Goal: Information Seeking & Learning: Learn about a topic

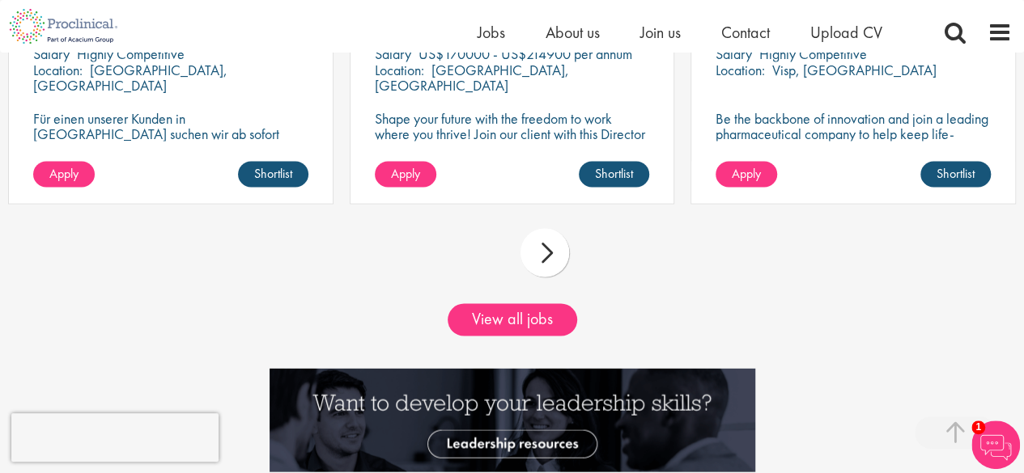
scroll to position [1472, 0]
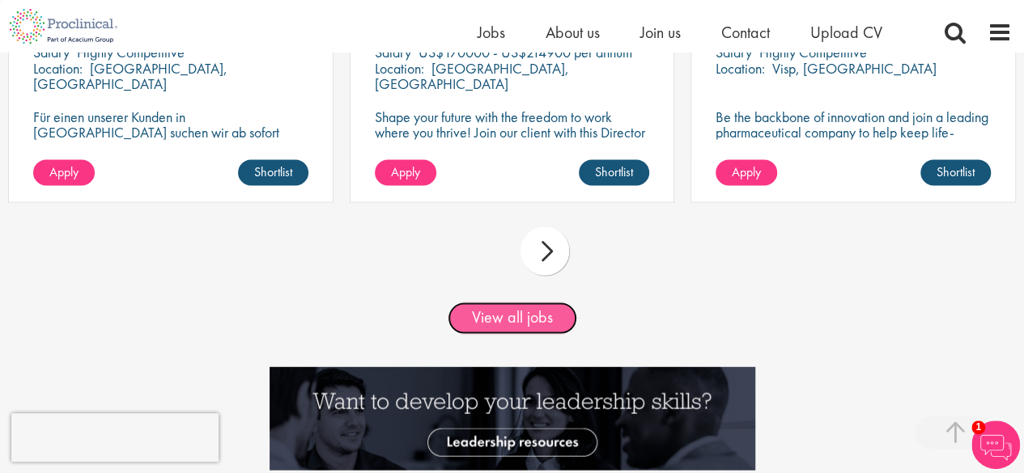
click at [516, 319] on link "View all jobs" at bounding box center [513, 318] width 130 height 32
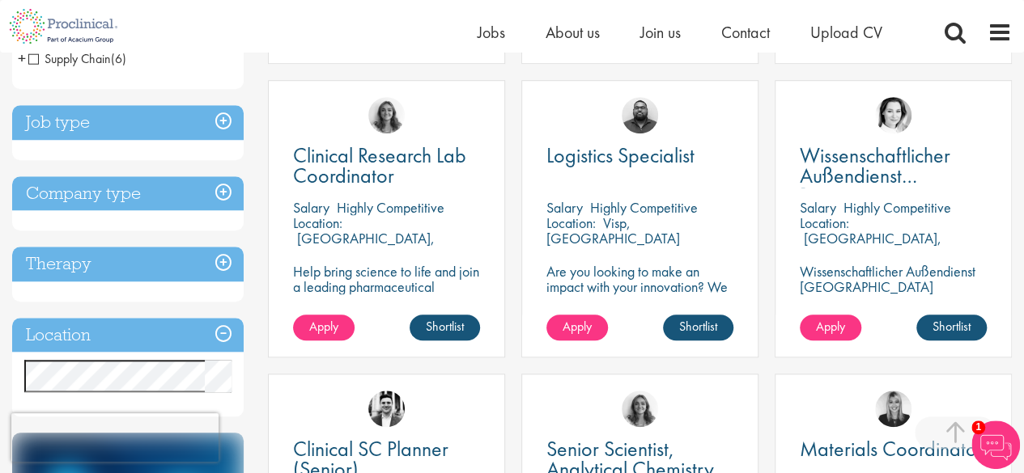
scroll to position [595, 0]
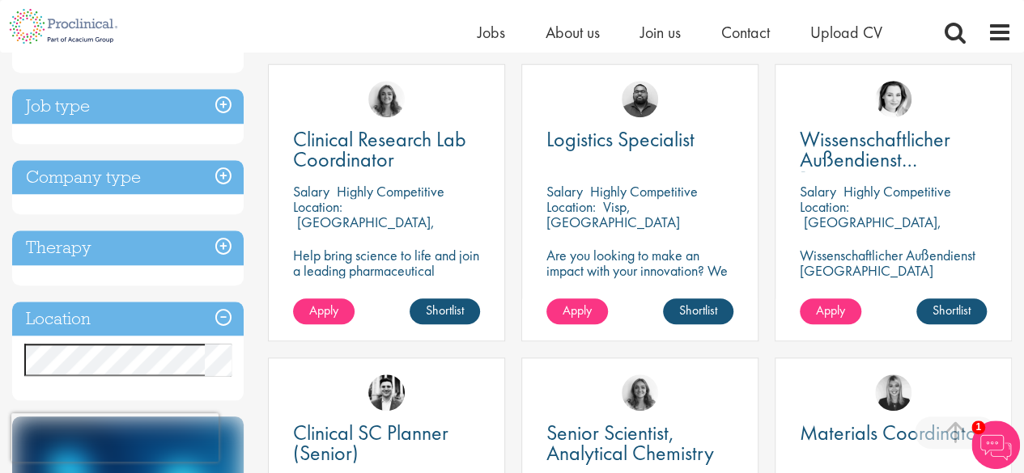
click at [209, 98] on h3 "Job type" at bounding box center [127, 106] width 231 height 35
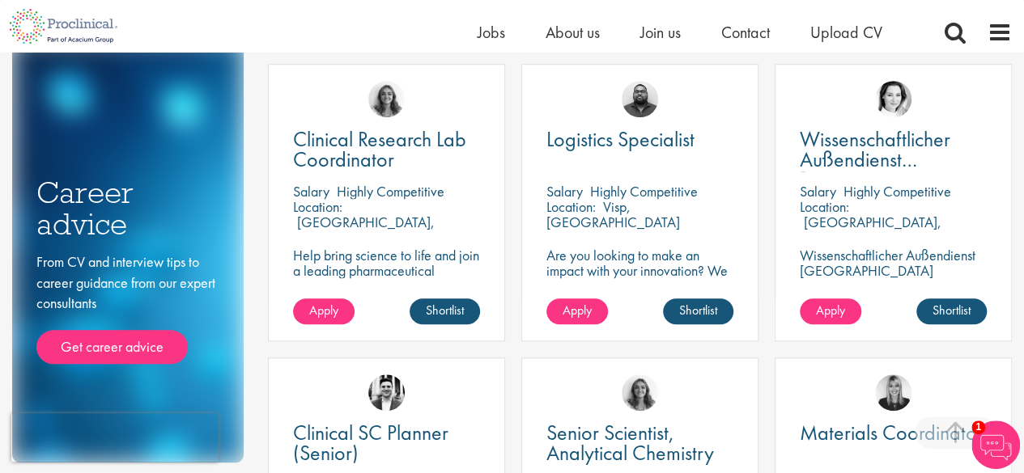
scroll to position [594, 0]
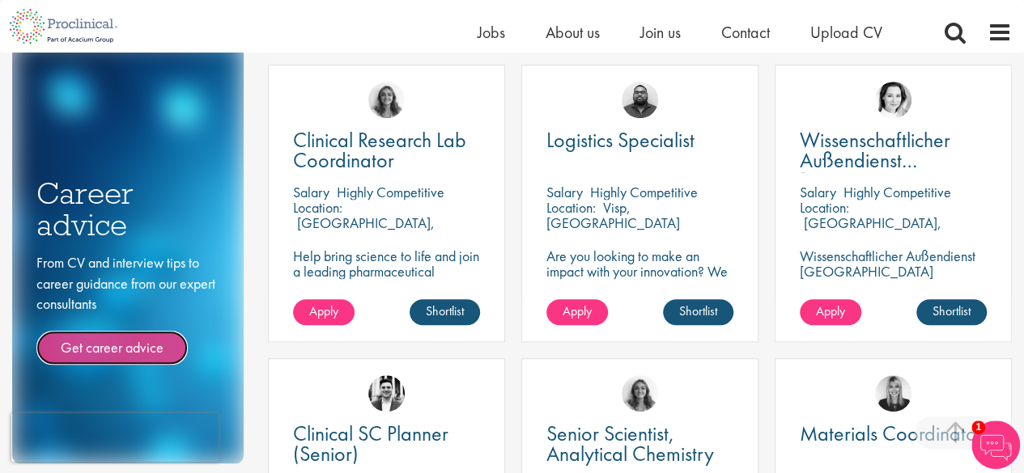
click at [137, 355] on link "Get career advice" at bounding box center [111, 348] width 151 height 34
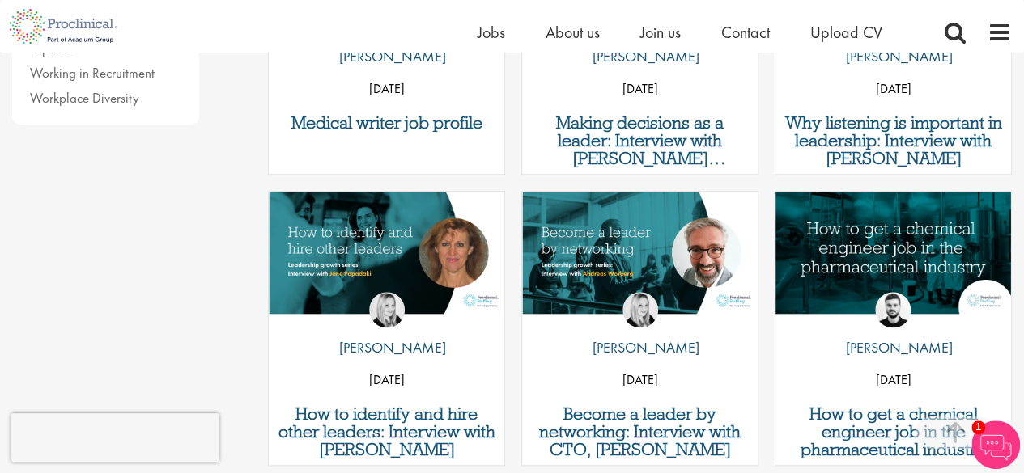
scroll to position [693, 0]
